Goal: Task Accomplishment & Management: Manage account settings

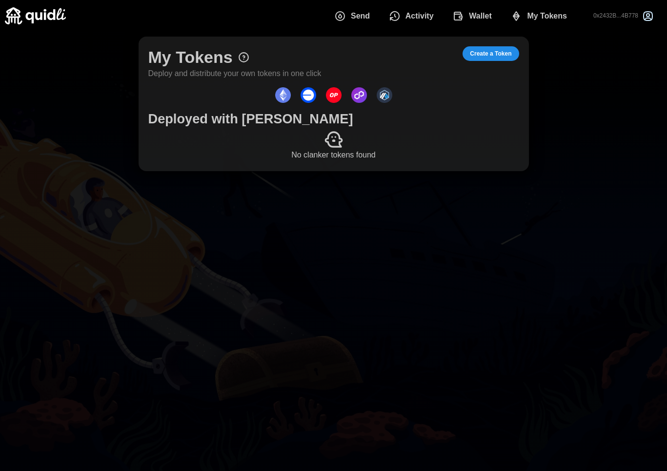
click at [404, 18] on span "Activity" at bounding box center [411, 16] width 45 height 20
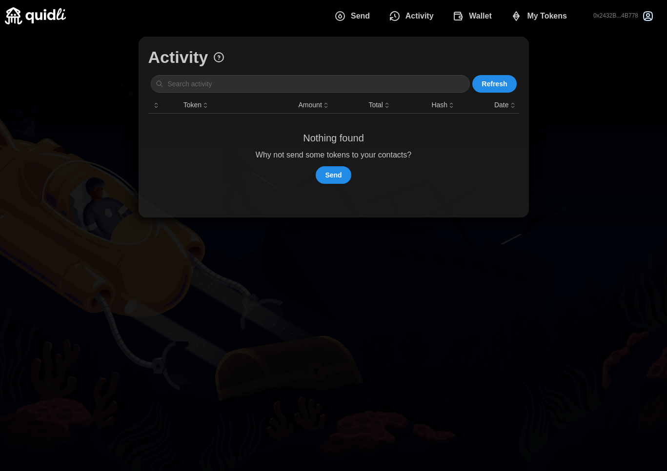
click at [502, 89] on span "Refresh" at bounding box center [493, 84] width 25 height 17
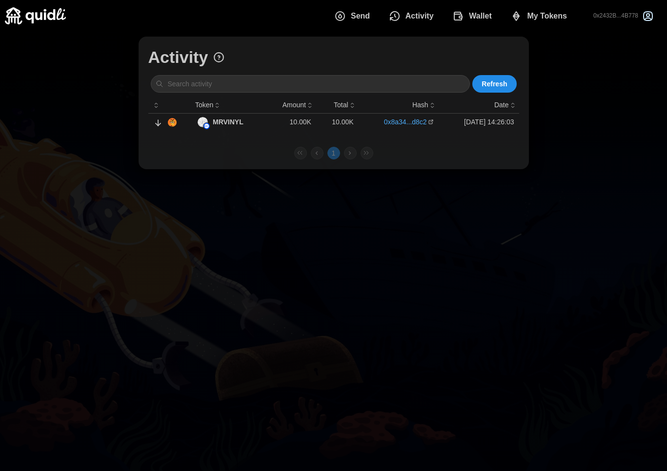
click at [489, 16] on span "Wallet" at bounding box center [480, 16] width 23 height 20
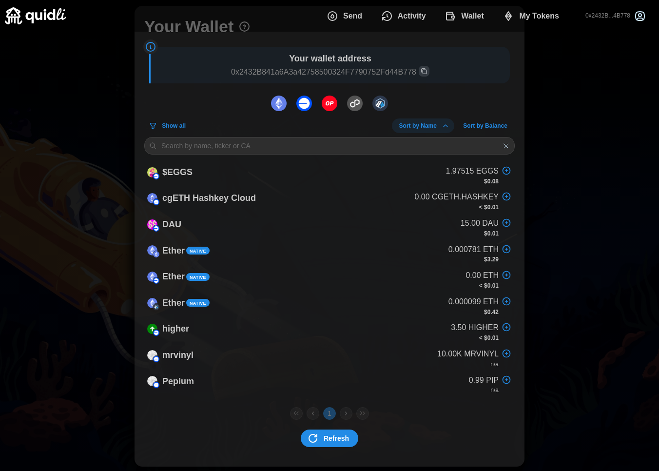
scroll to position [31, 0]
click at [178, 175] on p "$EGGS" at bounding box center [177, 172] width 30 height 14
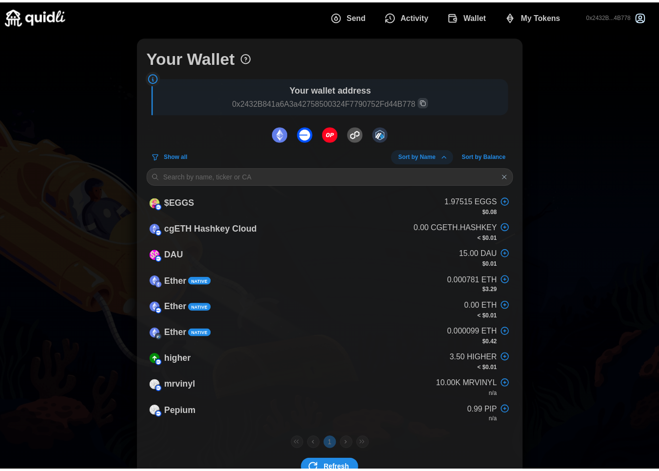
scroll to position [31, 0]
